Goal: Obtain resource: Download file/media

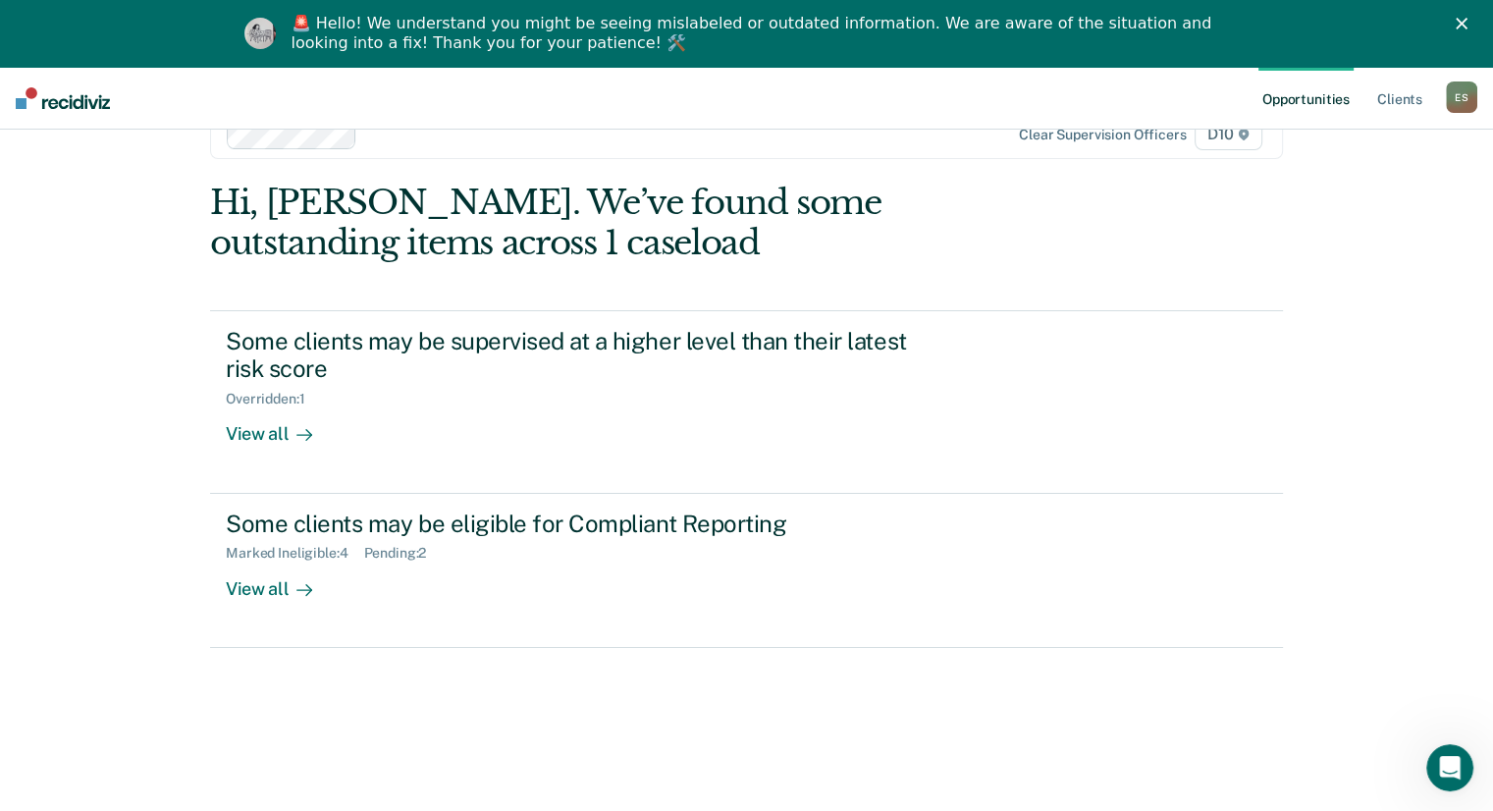
scroll to position [67, 0]
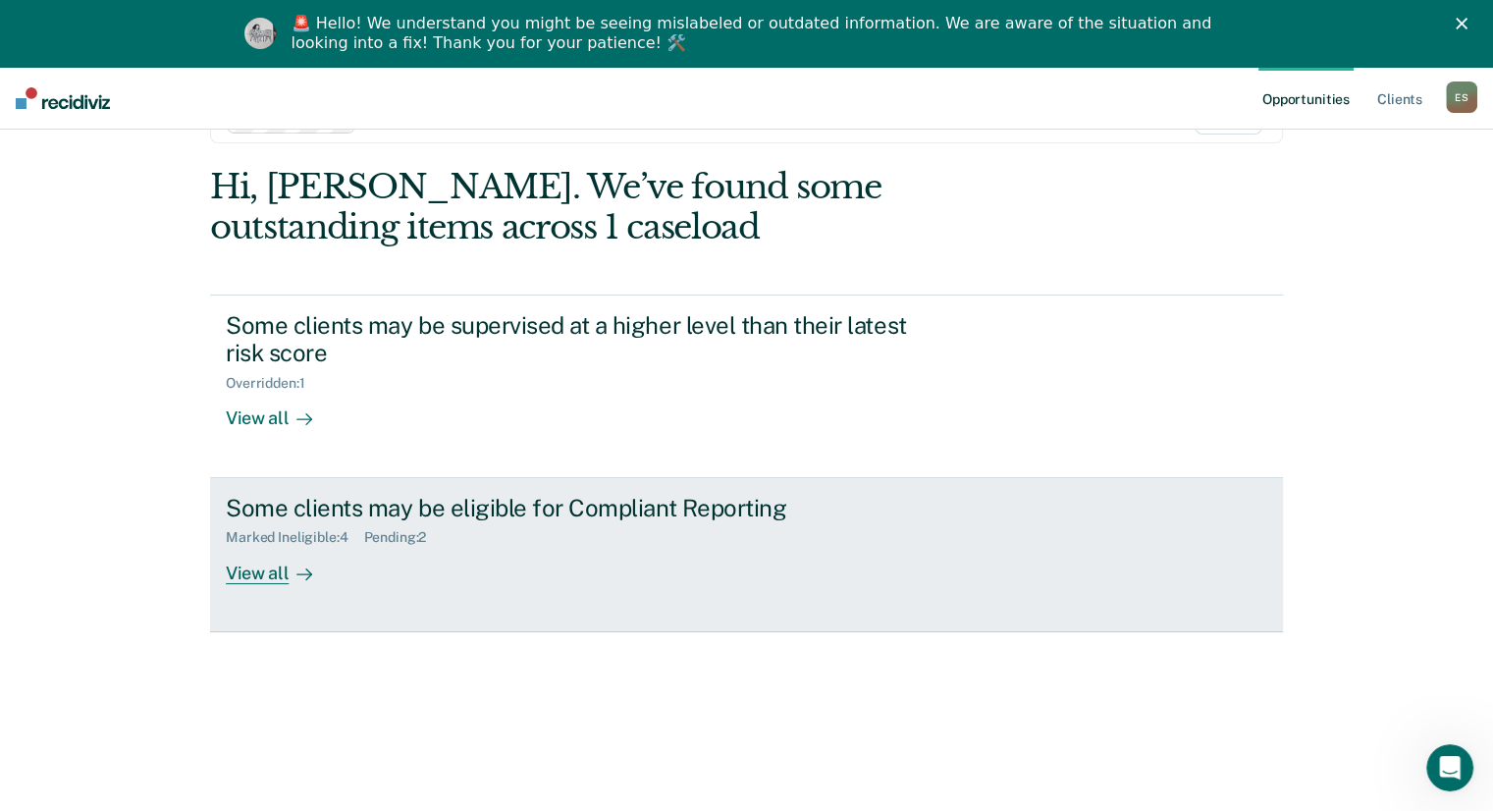
click at [572, 524] on div "Marked Ineligible : 4 Pending : 2" at bounding box center [570, 533] width 689 height 25
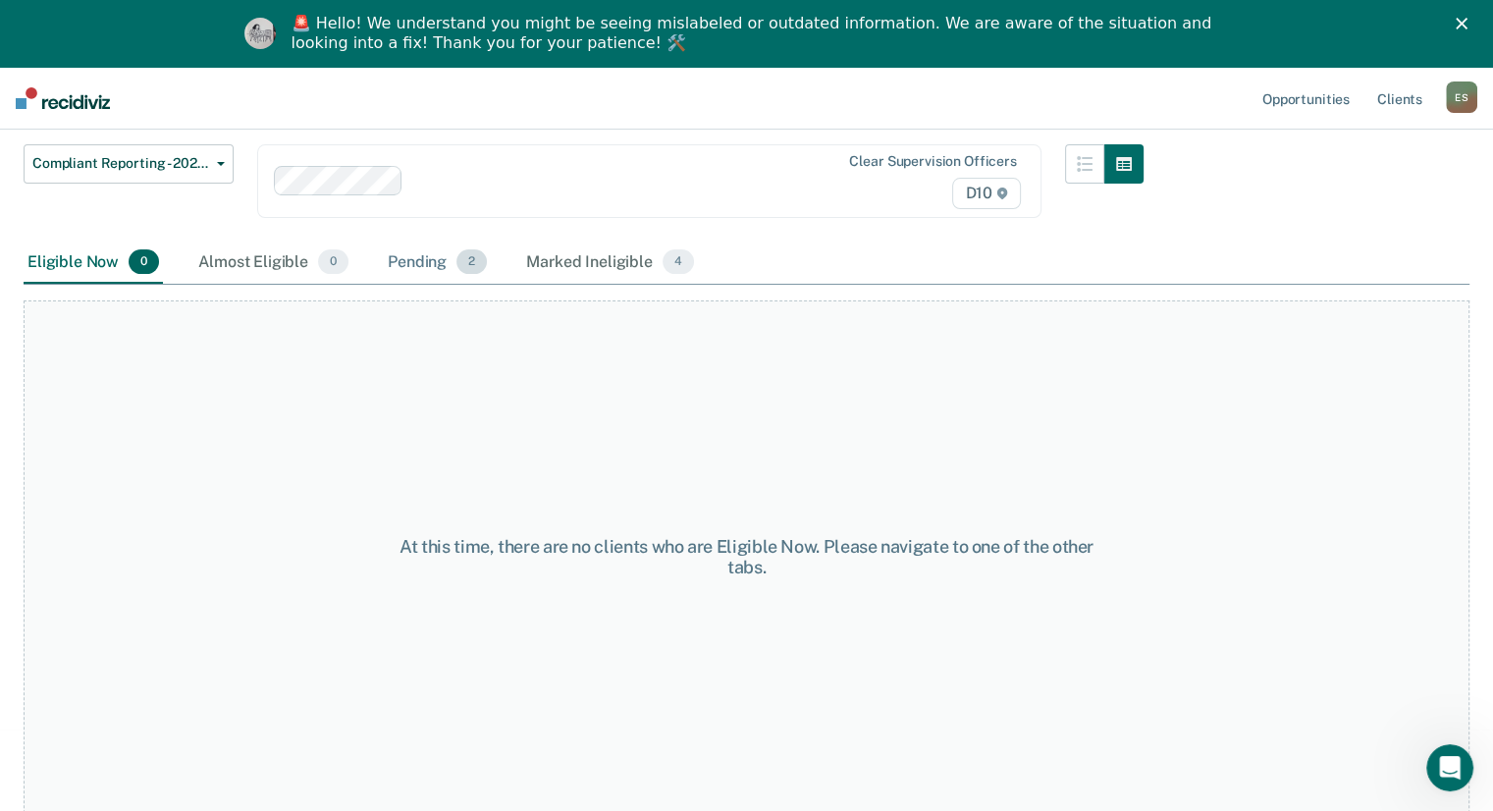
click at [443, 257] on div "Pending 2" at bounding box center [437, 262] width 107 height 43
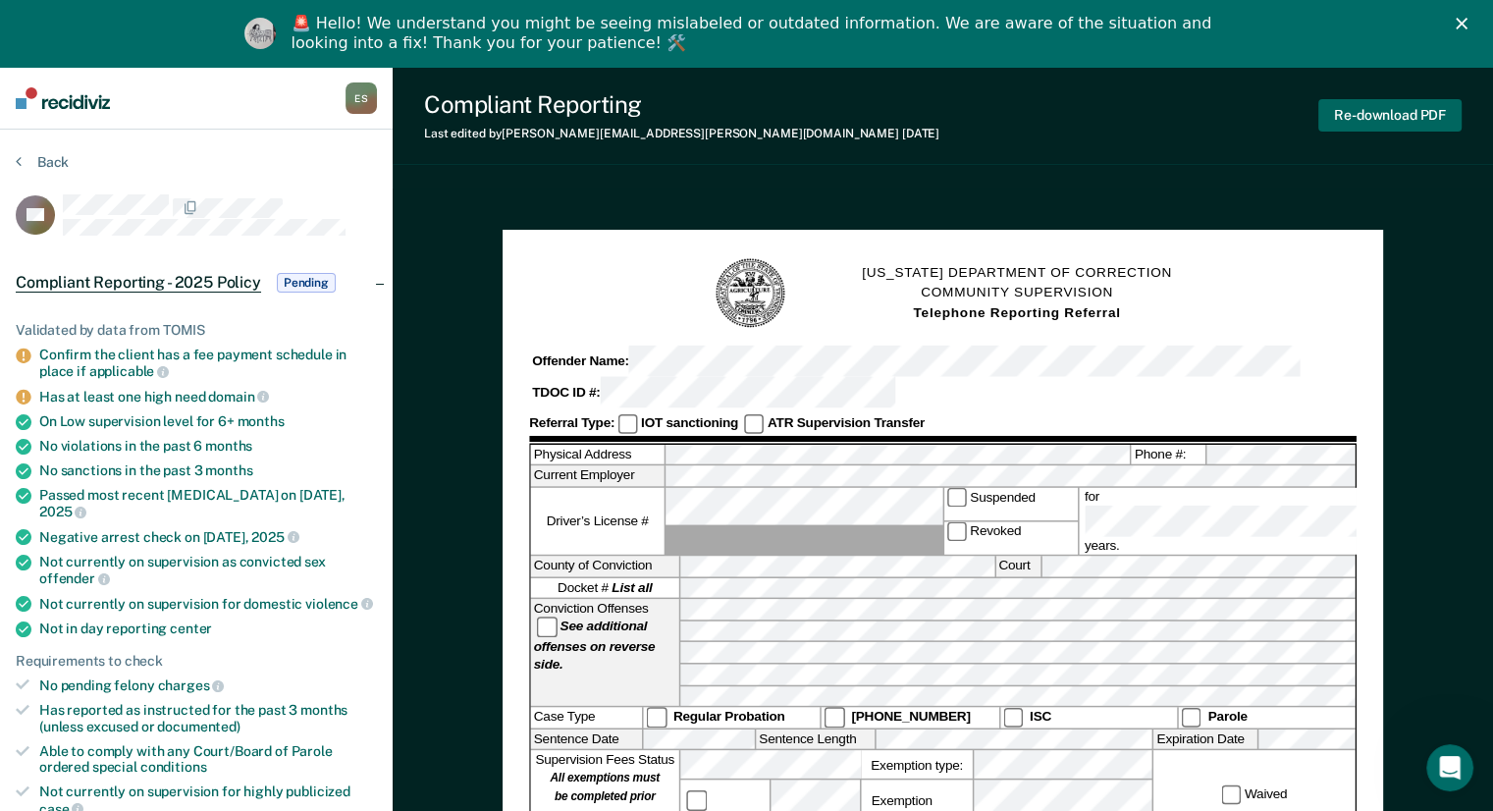
click at [1375, 112] on button "Re-download PDF" at bounding box center [1389, 115] width 143 height 32
